Goal: Transaction & Acquisition: Subscribe to service/newsletter

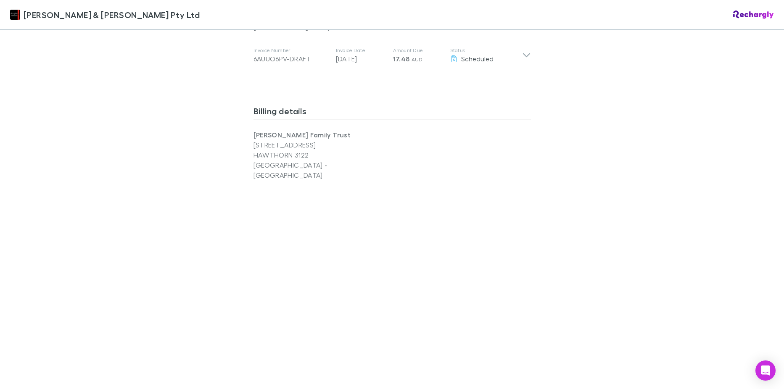
scroll to position [672, 0]
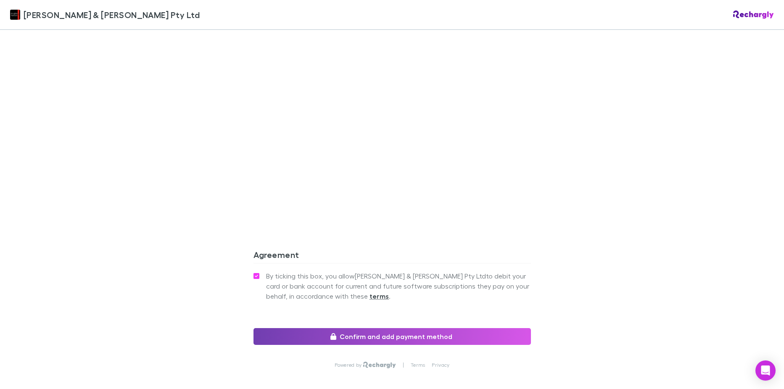
click at [366, 328] on button "Confirm and add payment method" at bounding box center [391, 336] width 277 height 17
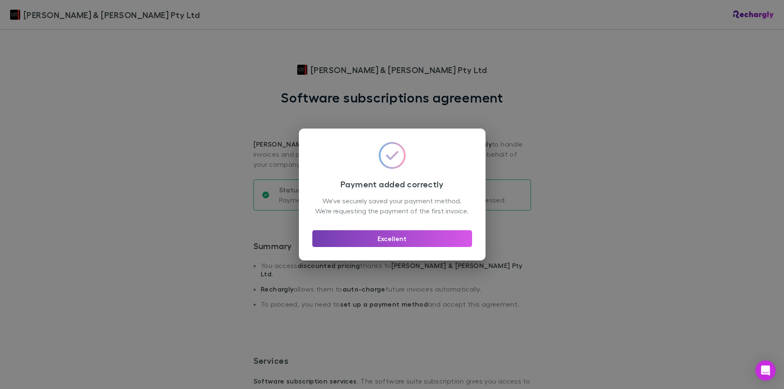
click at [411, 247] on button "Excellent" at bounding box center [392, 238] width 160 height 17
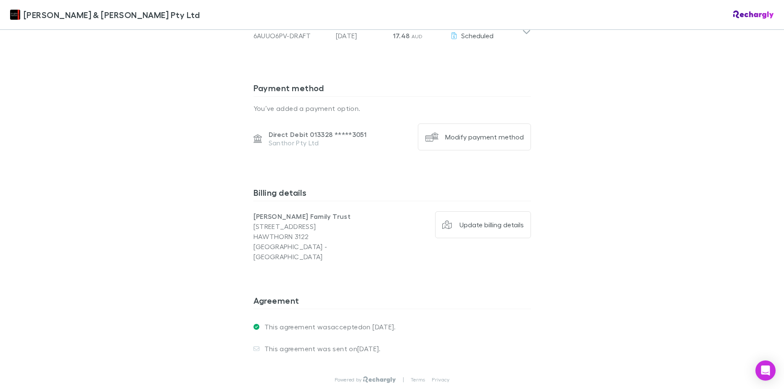
scroll to position [550, 0]
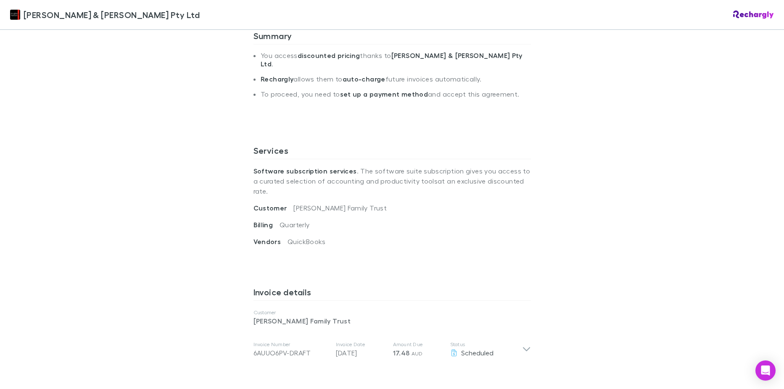
scroll to position [336, 0]
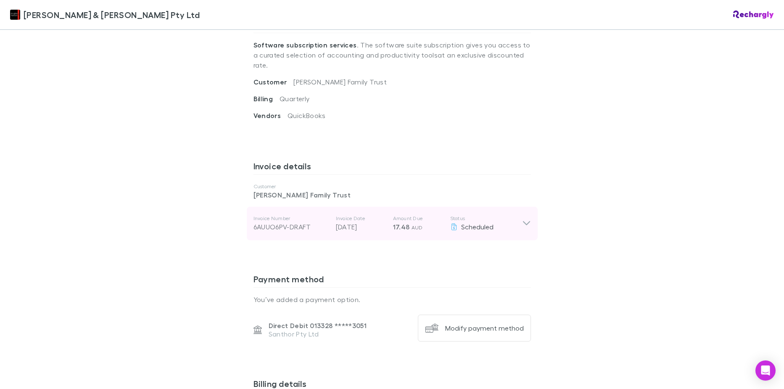
click at [522, 218] on icon at bounding box center [526, 223] width 9 height 10
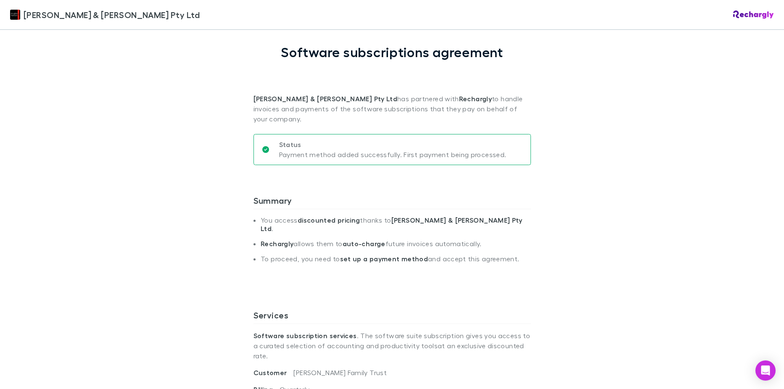
scroll to position [0, 0]
